Goal: Navigation & Orientation: Find specific page/section

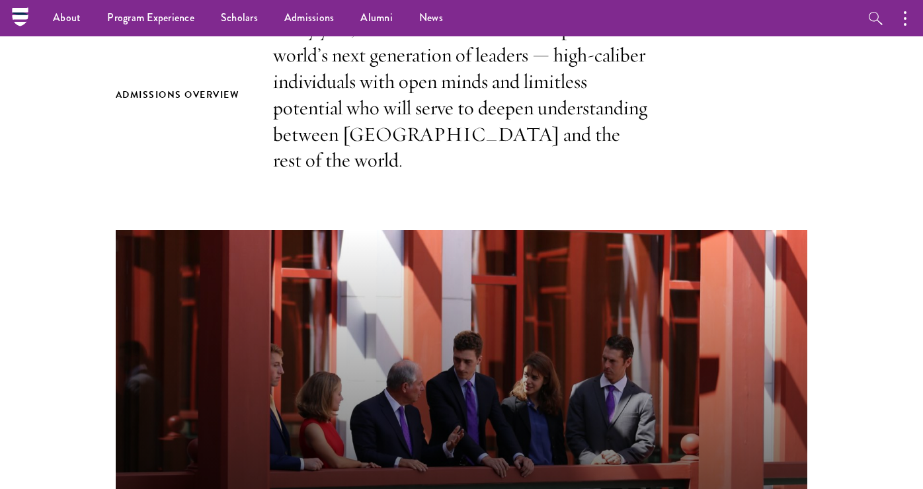
scroll to position [397, 0]
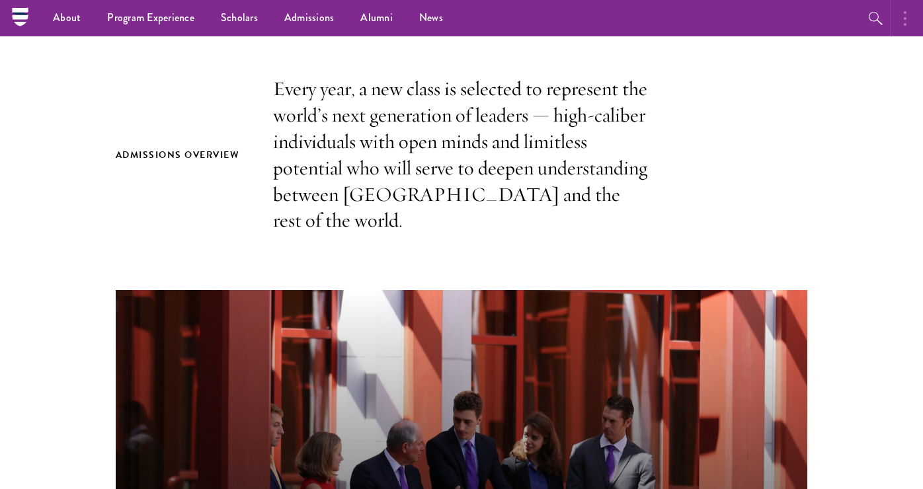
click at [903, 19] on icon "button" at bounding box center [904, 19] width 3 height 16
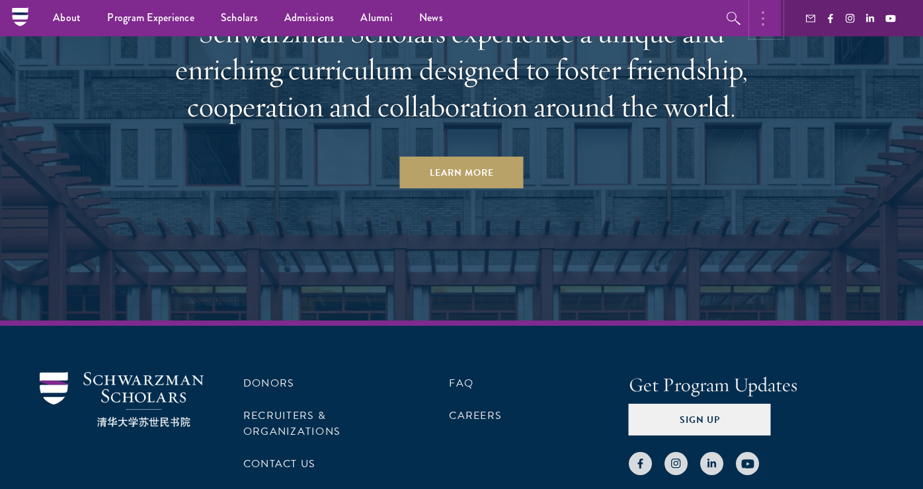
scroll to position [6246, 0]
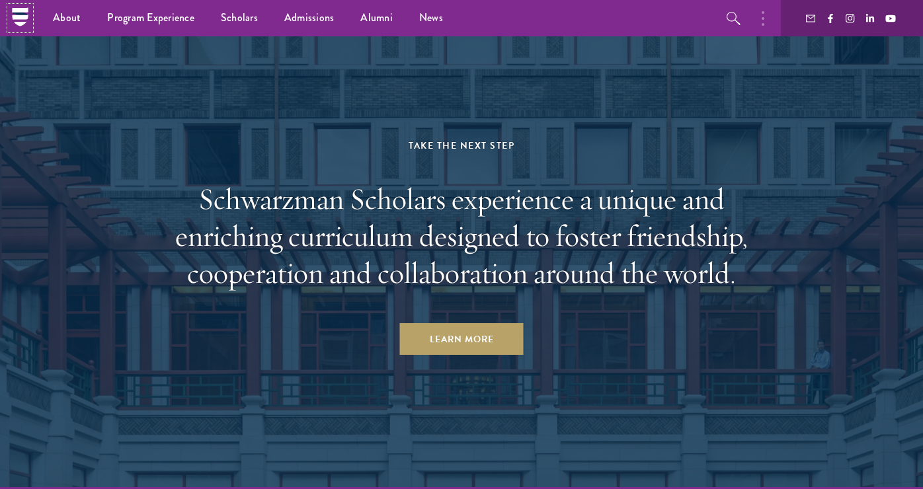
click at [19, 23] on icon at bounding box center [20, 23] width 13 height 5
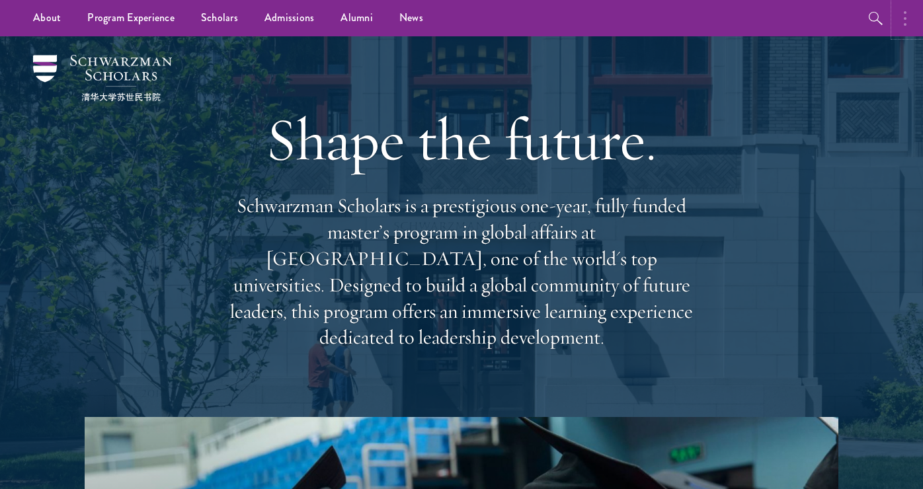
click at [909, 21] on button "button" at bounding box center [907, 18] width 29 height 36
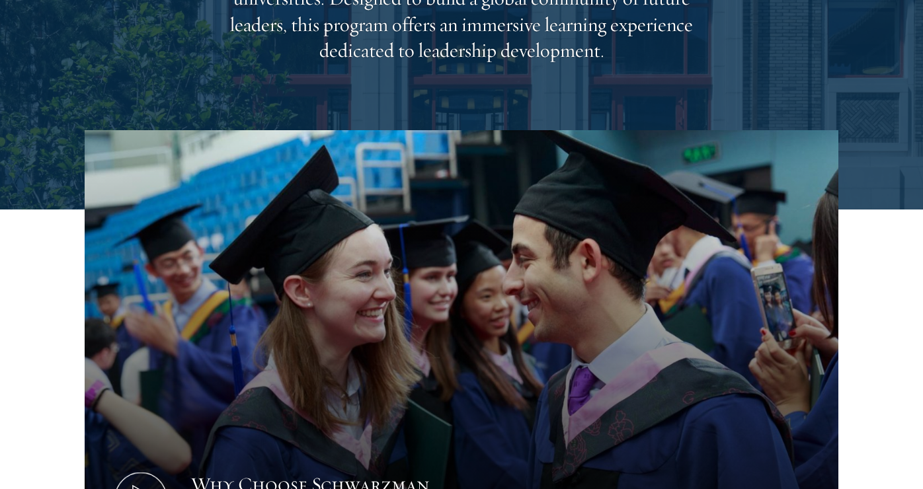
scroll to position [330, 0]
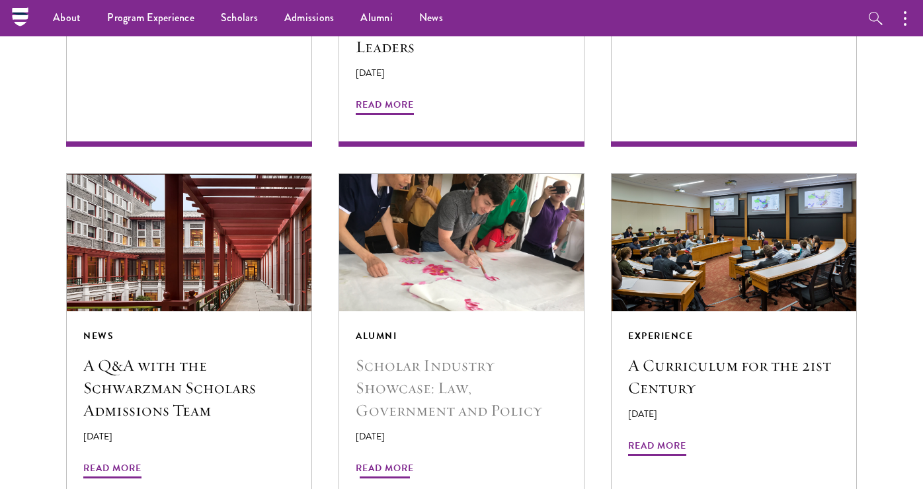
scroll to position [2049, 0]
